Goal: Complete application form

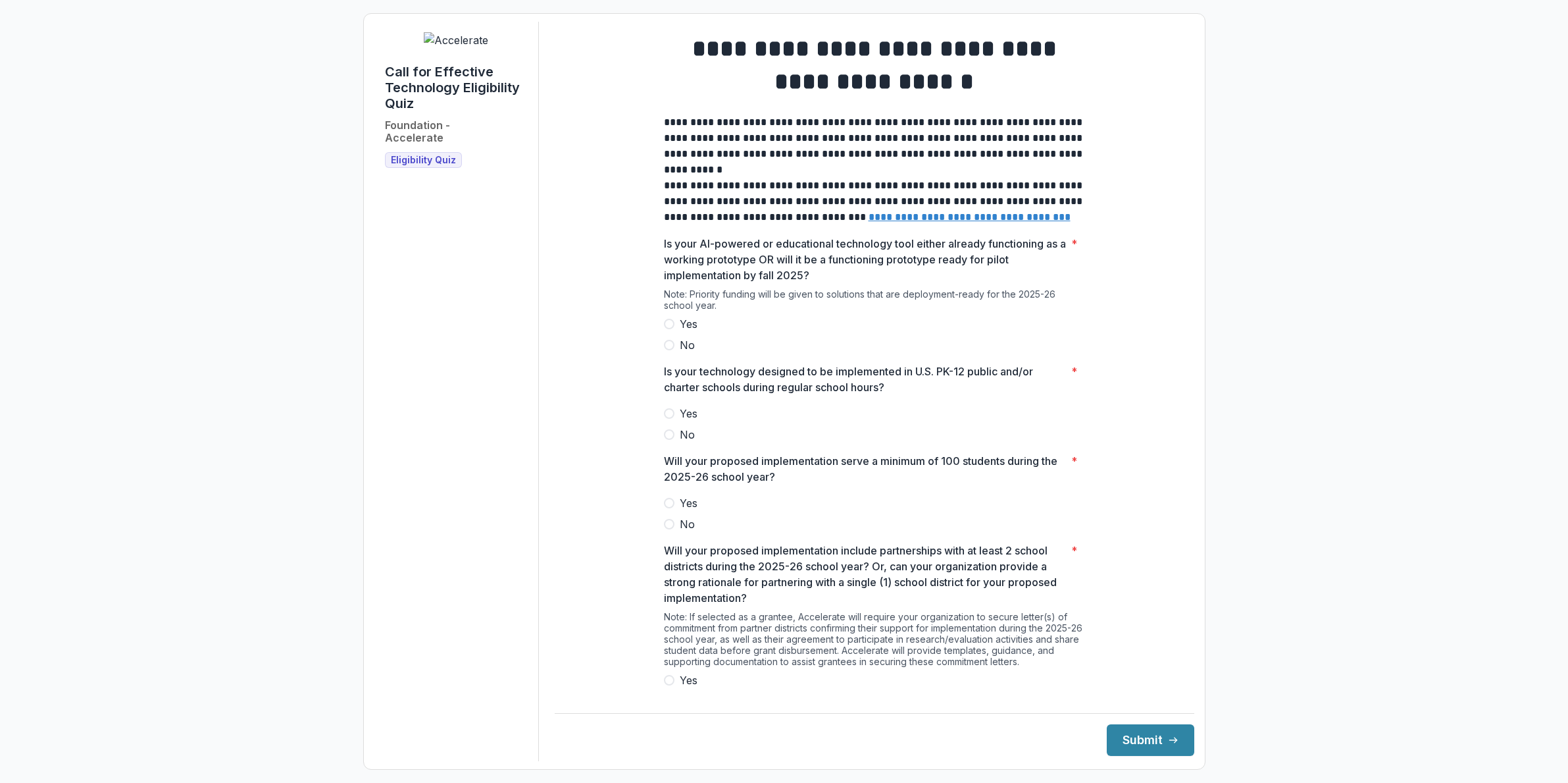
click at [670, 329] on span at bounding box center [669, 324] width 11 height 11
click at [669, 418] on span at bounding box center [669, 414] width 11 height 11
click at [668, 511] on label "Yes" at bounding box center [874, 503] width 421 height 16
click at [676, 688] on label "Yes" at bounding box center [874, 680] width 421 height 16
click at [1155, 762] on form "**********" at bounding box center [785, 392] width 842 height 757
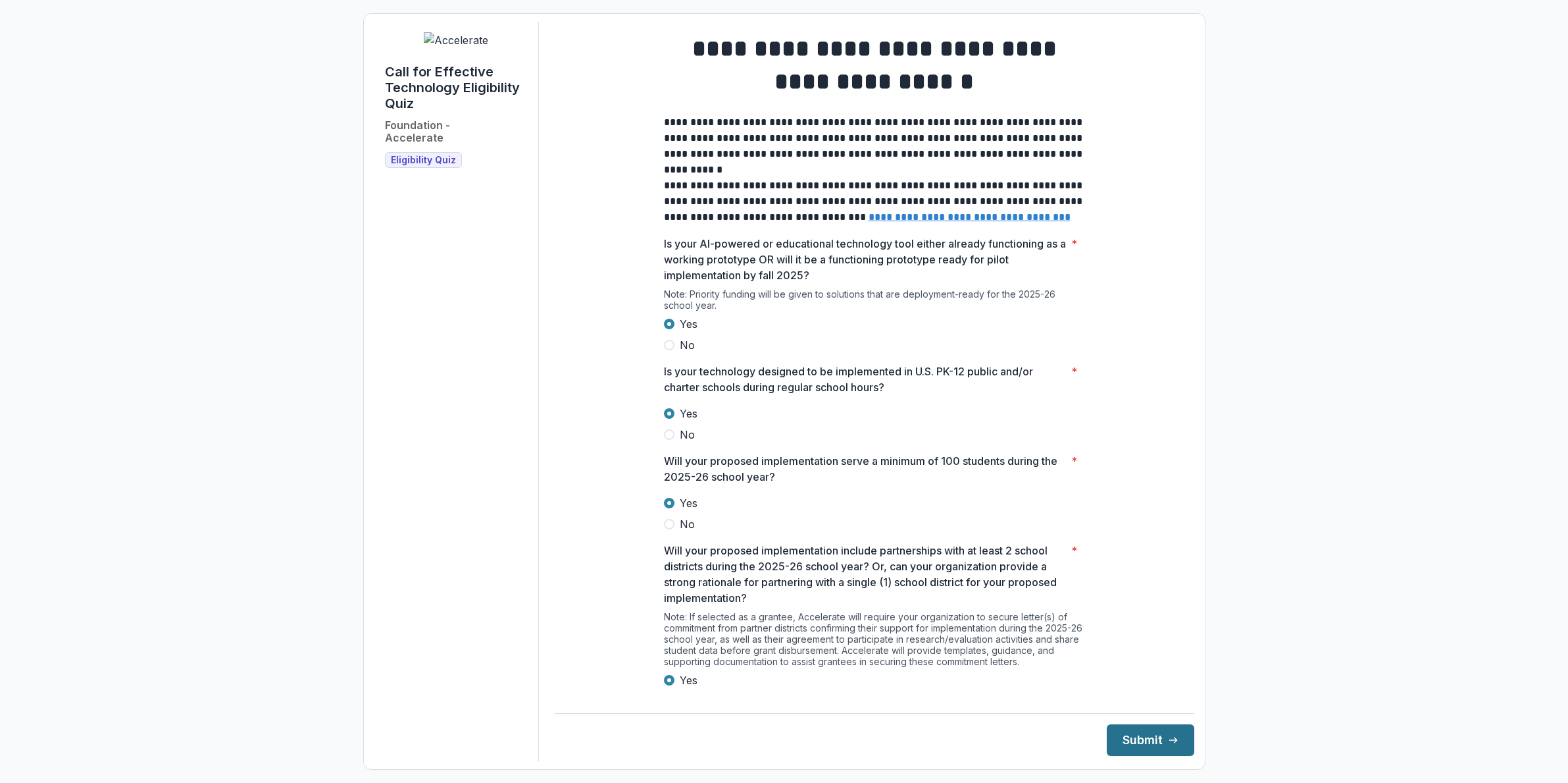
click at [1153, 747] on button "Submit" at bounding box center [1150, 740] width 87 height 31
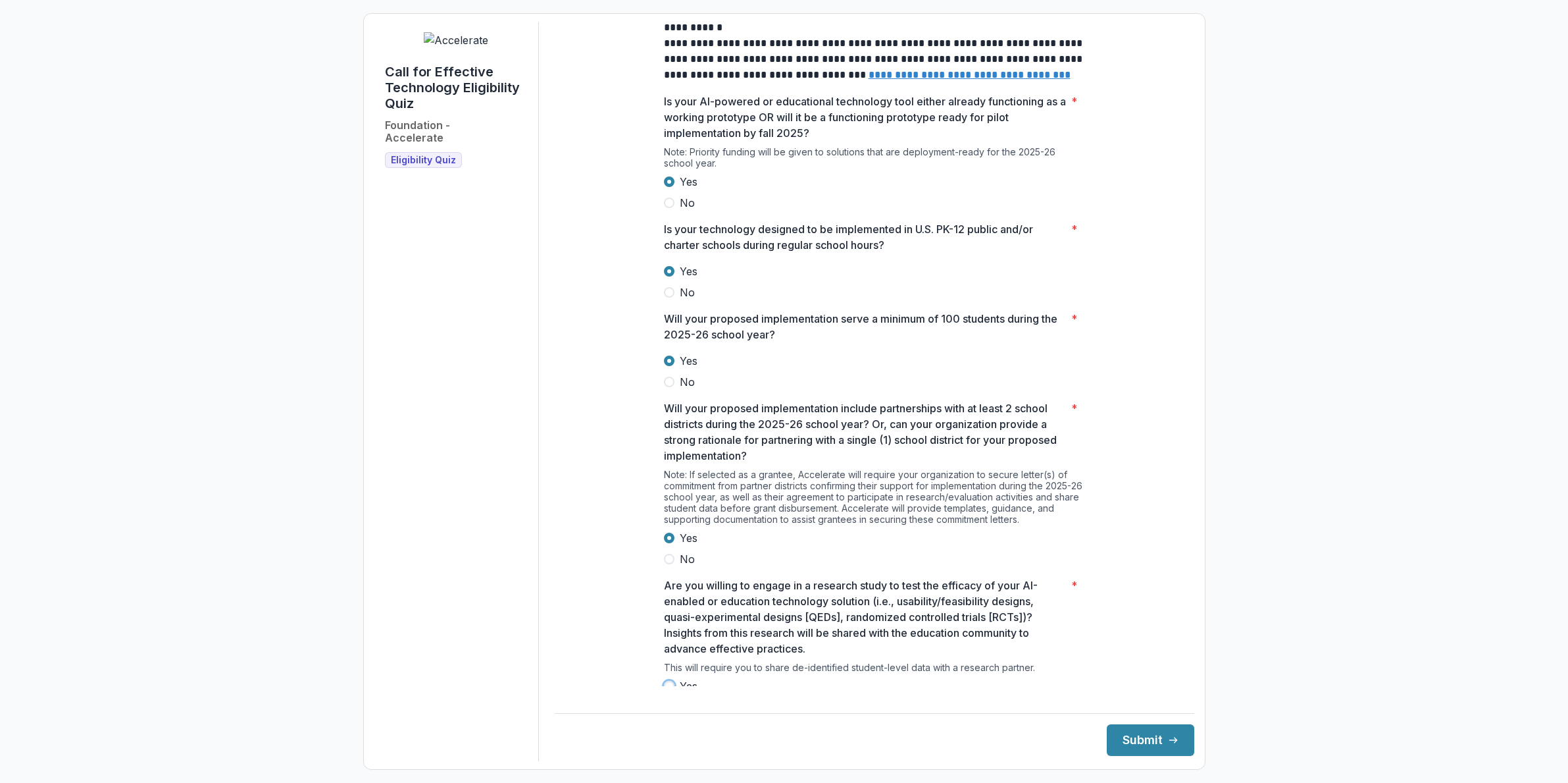
scroll to position [193, 0]
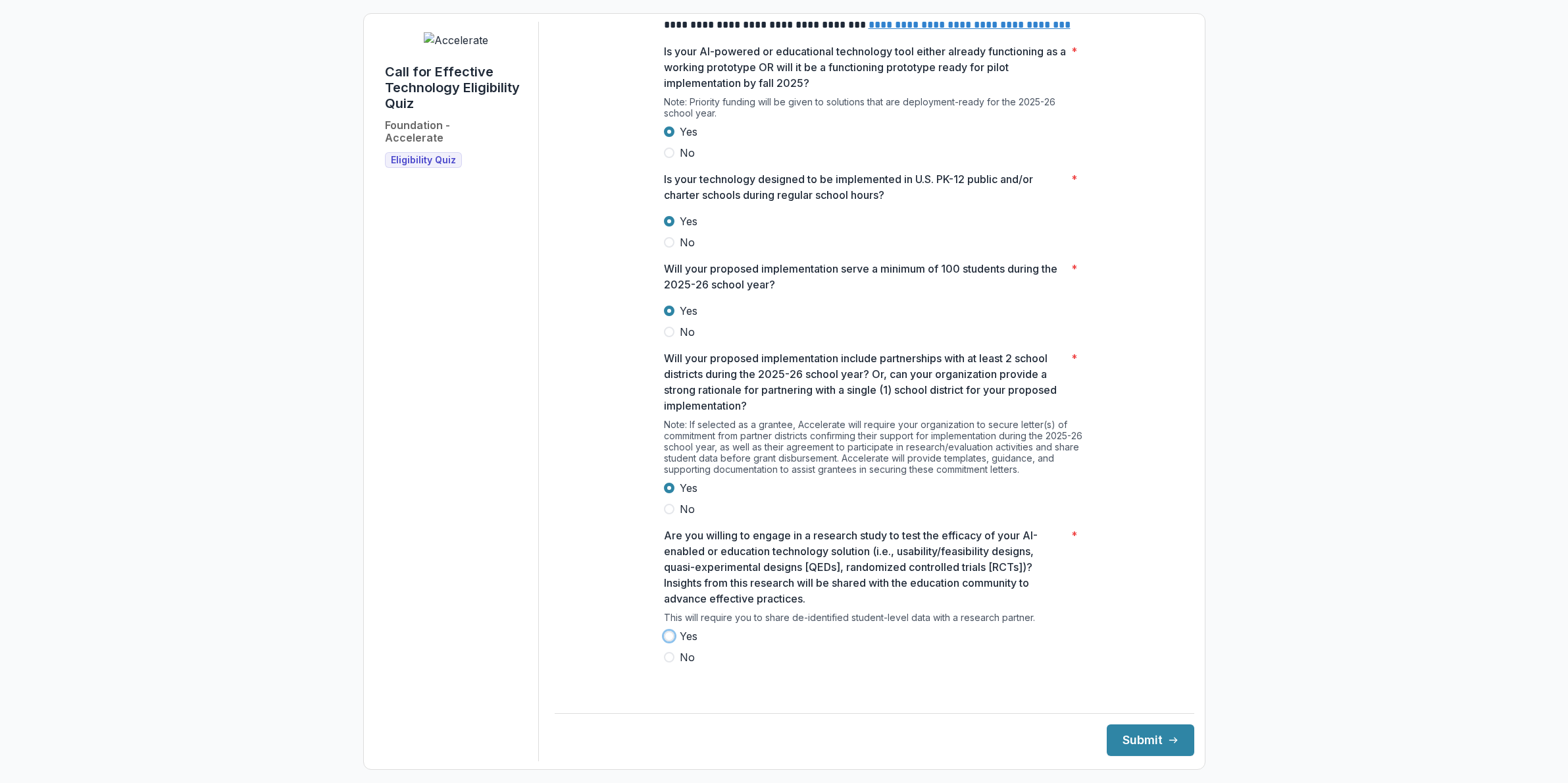
click at [670, 642] on span at bounding box center [669, 636] width 11 height 11
click at [1126, 730] on button "Submit" at bounding box center [1150, 740] width 87 height 31
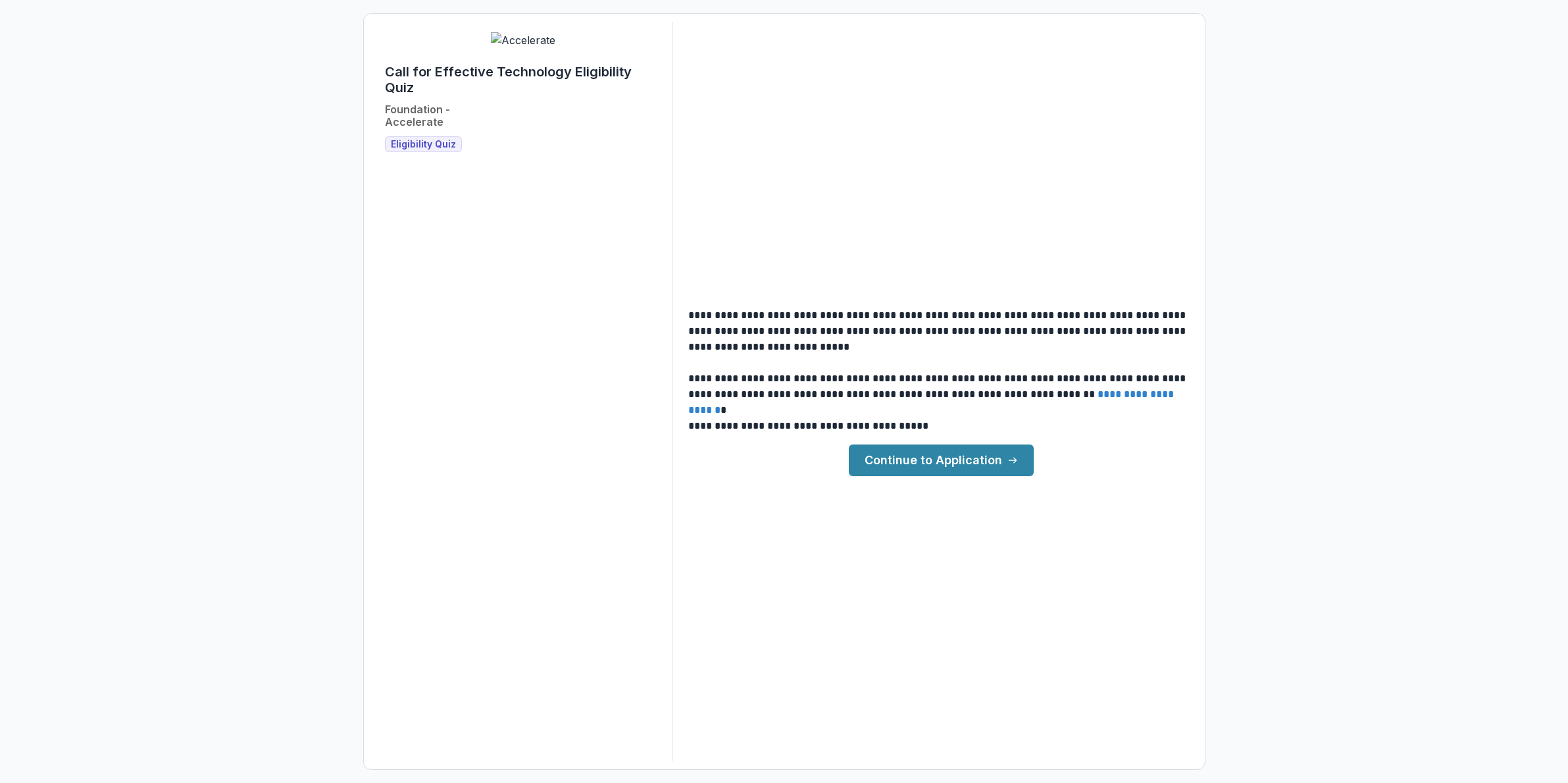
click at [964, 464] on link "Continue to Application" at bounding box center [941, 460] width 185 height 31
